Goal: Information Seeking & Learning: Learn about a topic

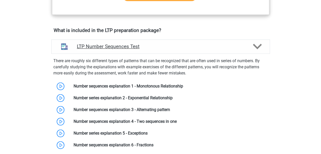
scroll to position [332, 0]
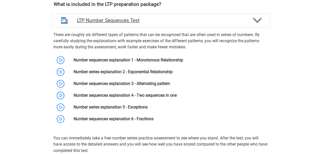
click at [248, 24] on div at bounding box center [256, 20] width 17 height 9
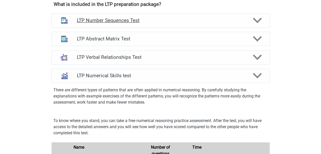
click at [251, 25] on div "LTP Number Sequences Test" at bounding box center [160, 20] width 219 height 14
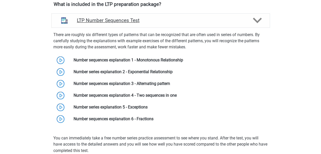
click at [251, 25] on div "LTP Number Sequences Test" at bounding box center [160, 20] width 219 height 14
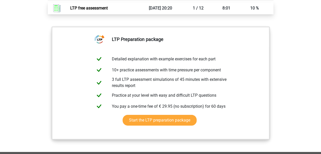
scroll to position [844, 0]
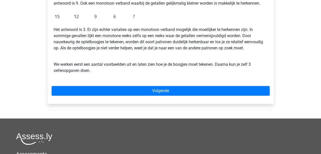
scroll to position [179, 0]
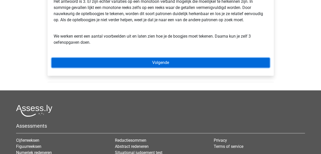
click at [170, 60] on link "Volgende" at bounding box center [161, 63] width 218 height 10
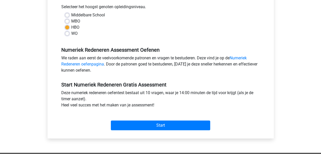
scroll to position [128, 0]
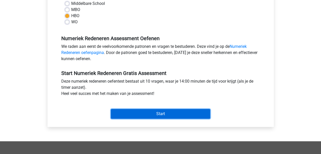
click at [190, 109] on input "Start" at bounding box center [160, 114] width 99 height 10
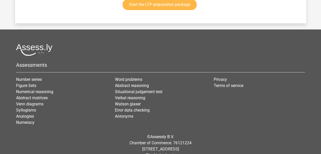
scroll to position [1125, 0]
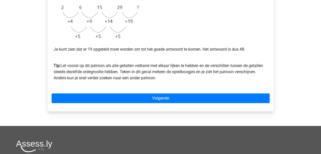
scroll to position [205, 0]
